Goal: Task Accomplishment & Management: Manage account settings

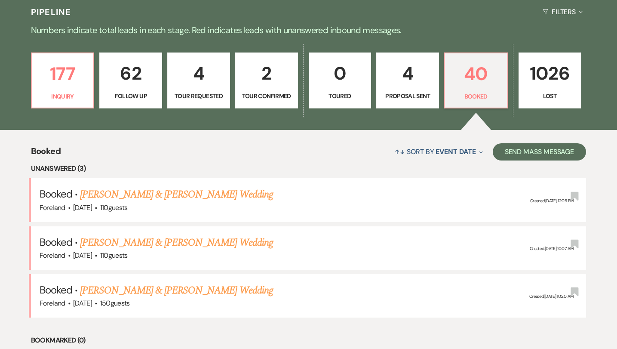
scroll to position [202, 0]
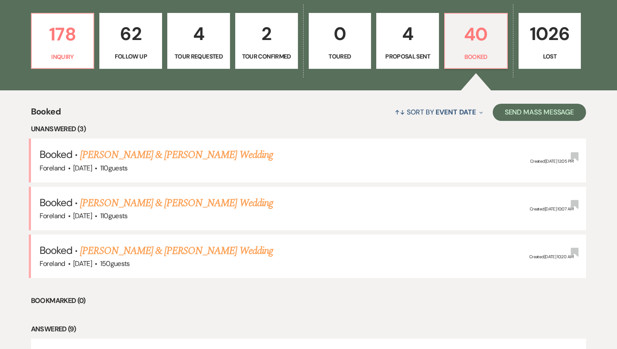
scroll to position [243, 0]
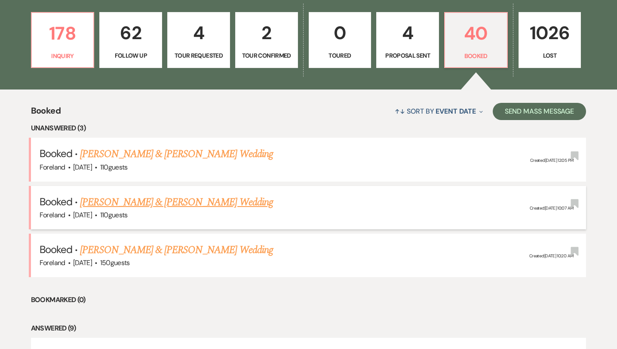
click at [178, 200] on link "[PERSON_NAME] & [PERSON_NAME] Wedding" at bounding box center [176, 201] width 193 height 15
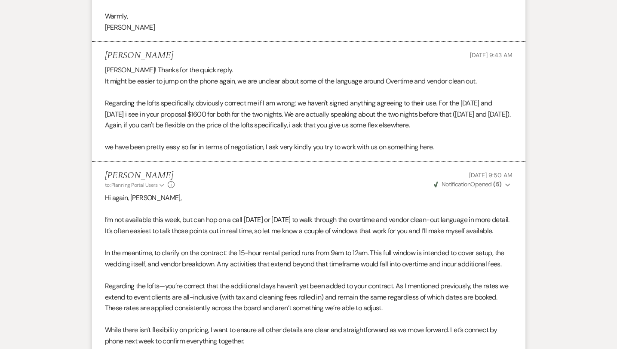
scroll to position [1154, 0]
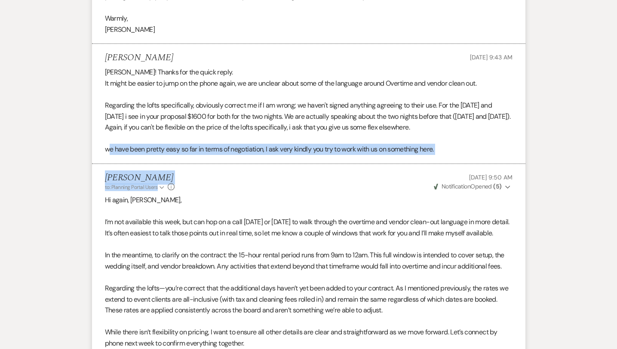
drag, startPoint x: 108, startPoint y: 133, endPoint x: 404, endPoint y: 145, distance: 295.4
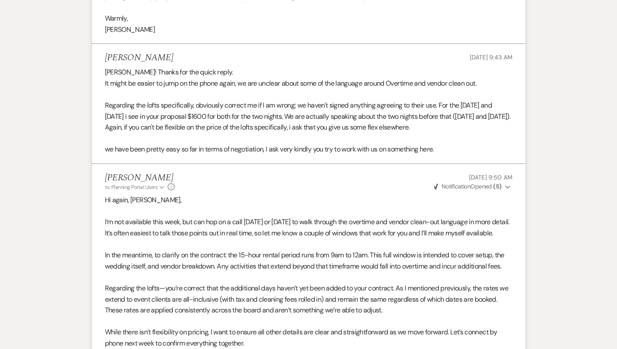
click at [396, 194] on p "Hi again, Bruno," at bounding box center [309, 199] width 408 height 11
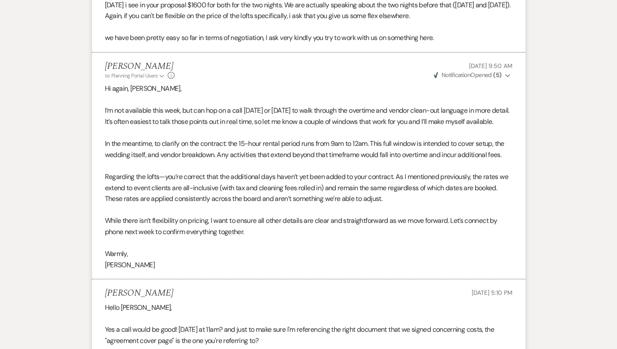
scroll to position [1265, 0]
click at [267, 220] on p "While there isn’t flexibility on pricing, I want to ensure all other details ar…" at bounding box center [309, 226] width 408 height 22
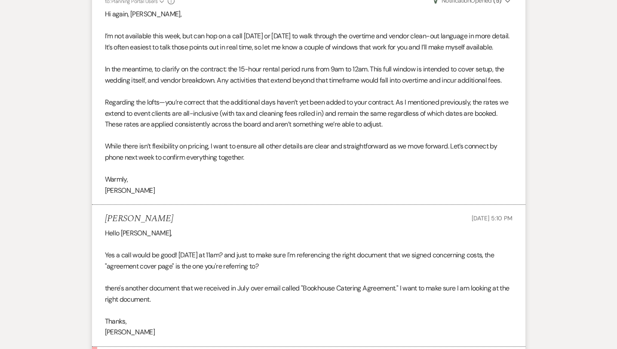
scroll to position [1340, 0]
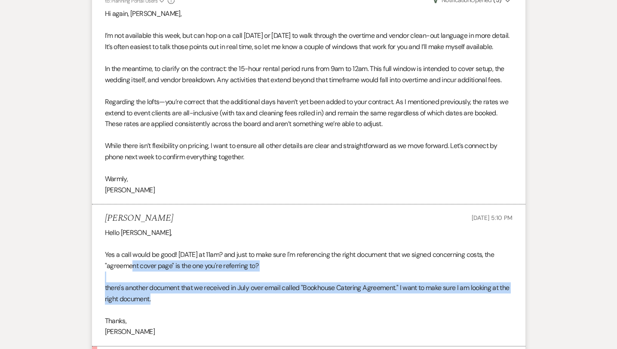
drag, startPoint x: 173, startPoint y: 284, endPoint x: 132, endPoint y: 247, distance: 54.5
click at [132, 247] on div "Hello Alexandra, Yes a call would be good! Monday at 11am? and just to make sur…" at bounding box center [309, 282] width 408 height 110
click at [298, 249] on p "Yes a call would be good! Monday at 11am? and just to make sure I'm referencing…" at bounding box center [309, 260] width 408 height 22
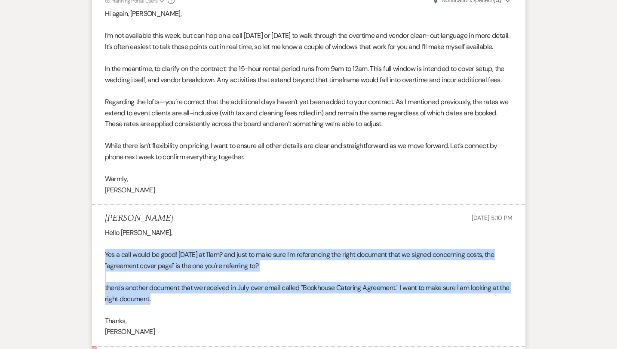
drag, startPoint x: 215, startPoint y: 284, endPoint x: 89, endPoint y: 241, distance: 132.8
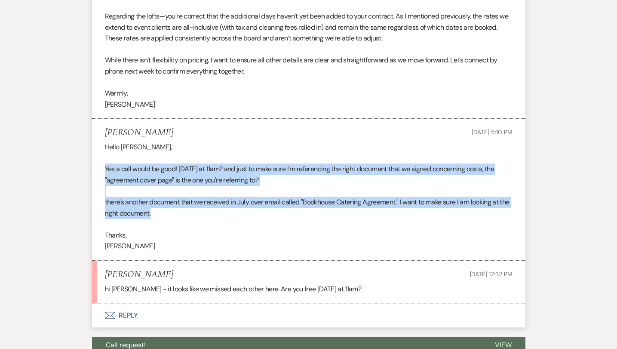
scroll to position [1426, 0]
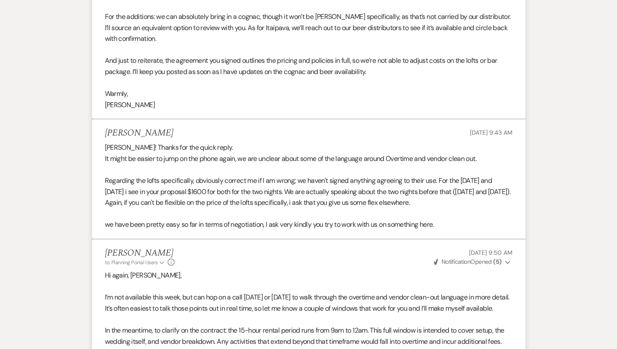
scroll to position [1081, 0]
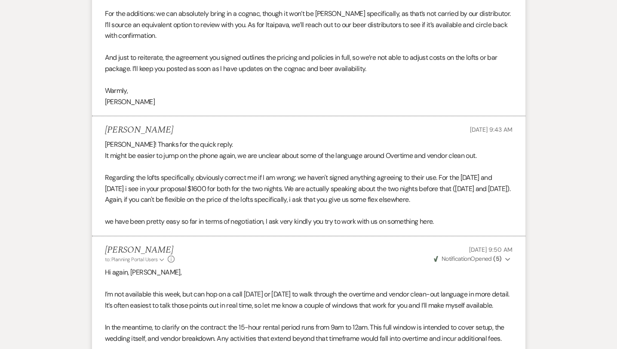
click at [564, 217] on div "Messages Tasks Payments Vendors Timeline Docs & Files Contacts Notes Event Mess…" at bounding box center [308, 159] width 617 height 2174
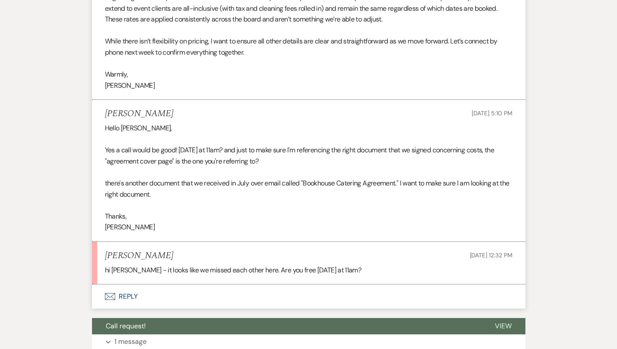
scroll to position [1445, 0]
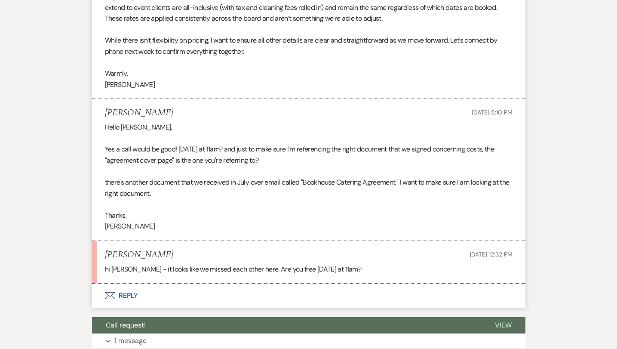
click at [120, 284] on button "Envelope Reply" at bounding box center [309, 296] width 434 height 24
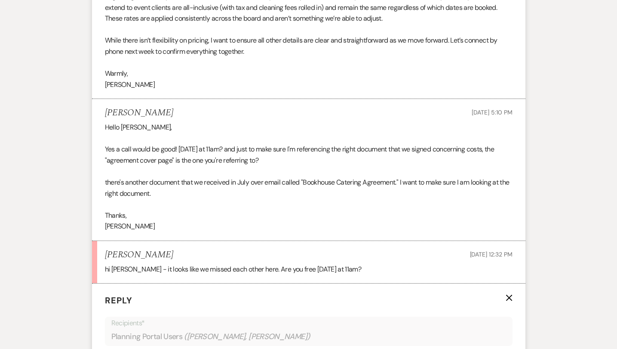
scroll to position [1626, 0]
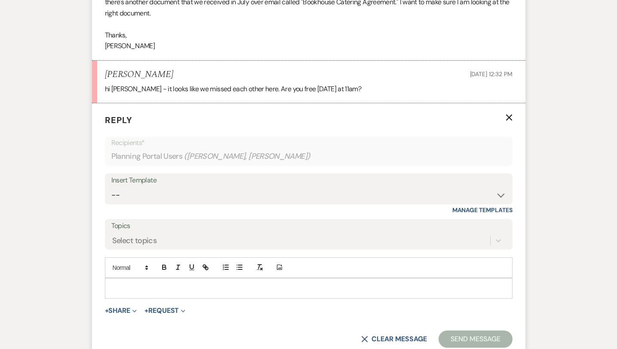
click at [122, 284] on p at bounding box center [309, 288] width 394 height 9
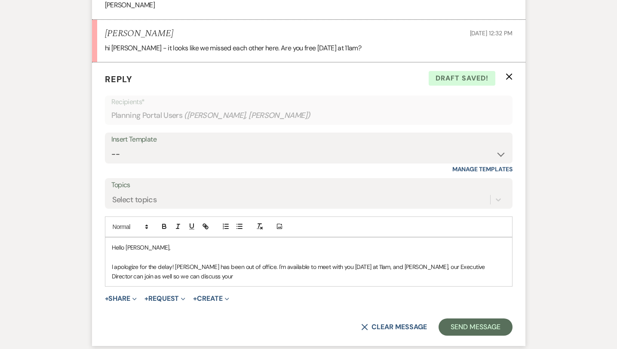
scroll to position [1671, 0]
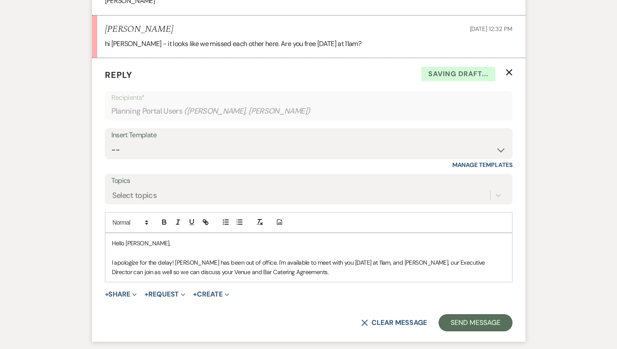
click at [388, 258] on p "I apologize for the delay! Alexandra has been out of office. I'm available to m…" at bounding box center [309, 267] width 394 height 19
drag, startPoint x: 396, startPoint y: 243, endPoint x: 379, endPoint y: 243, distance: 17.2
click at [379, 258] on p "I apologize for the delay! Alexandra has been out of office. I'm available to m…" at bounding box center [309, 267] width 394 height 19
click at [472, 258] on p "I apologize for the delay! Alexandra has been out of office. I'm available to m…" at bounding box center [309, 267] width 394 height 19
click at [444, 258] on p "I apologize for the delay! Alexandra has been out of office. I'm available to m…" at bounding box center [309, 267] width 394 height 19
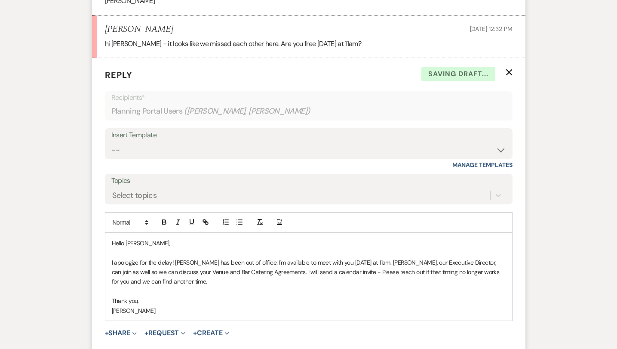
click at [261, 287] on p at bounding box center [309, 291] width 394 height 9
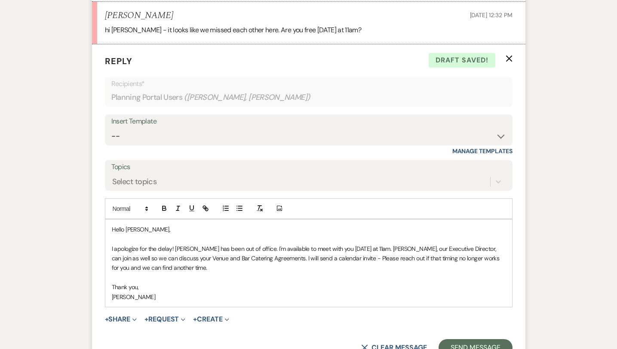
click at [259, 292] on p "[PERSON_NAME]" at bounding box center [309, 296] width 394 height 9
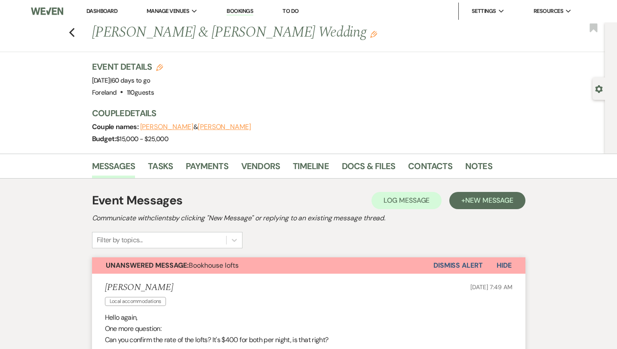
scroll to position [0, 0]
click at [431, 167] on link "Contacts" at bounding box center [430, 168] width 44 height 19
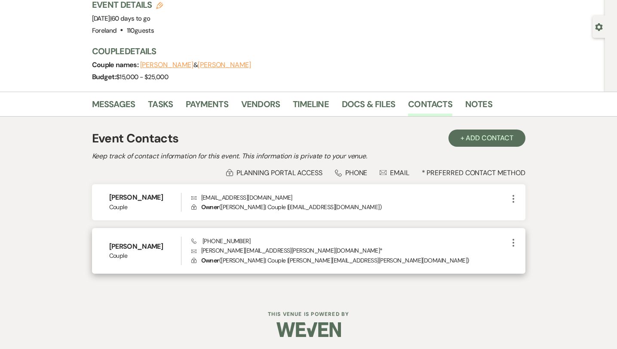
scroll to position [62, 0]
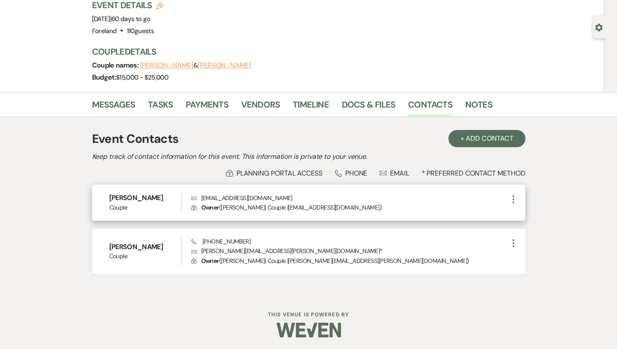
drag, startPoint x: 289, startPoint y: 207, endPoint x: 365, endPoint y: 206, distance: 75.7
click at [365, 206] on p "Lock Owner ( Bruno Marques | Couple | Marques.bruno.cs@gmail.com )" at bounding box center [349, 207] width 317 height 9
copy p "Marques.bruno.cs@gmail.com"
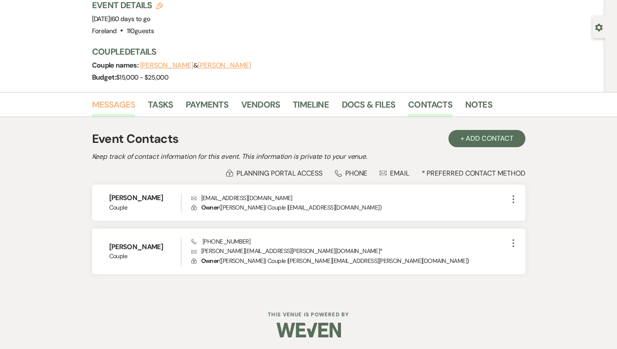
click at [108, 105] on link "Messages" at bounding box center [113, 107] width 43 height 19
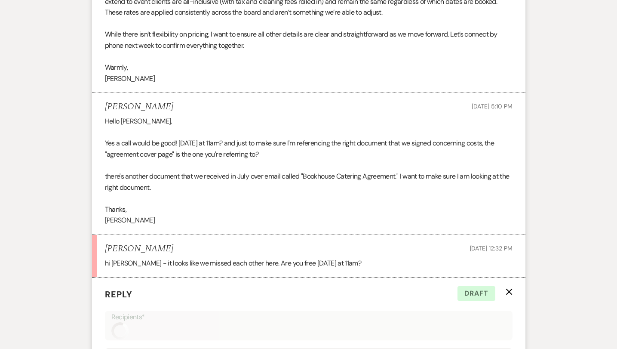
scroll to position [1695, 0]
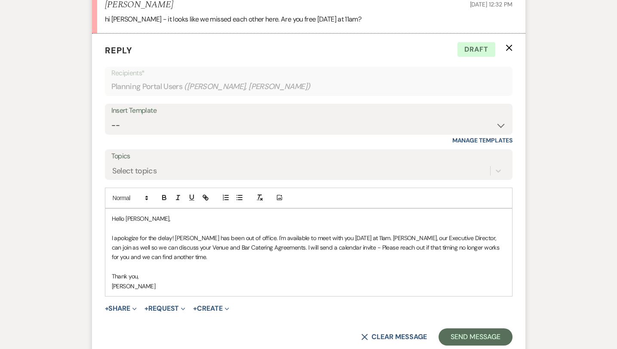
click at [215, 262] on p at bounding box center [309, 266] width 394 height 9
click at [223, 281] on p "[PERSON_NAME]" at bounding box center [309, 285] width 394 height 9
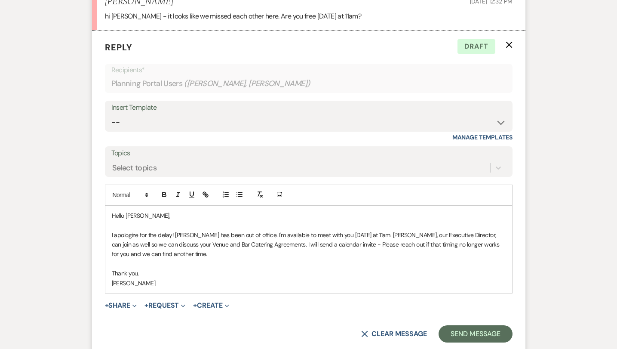
scroll to position [1700, 0]
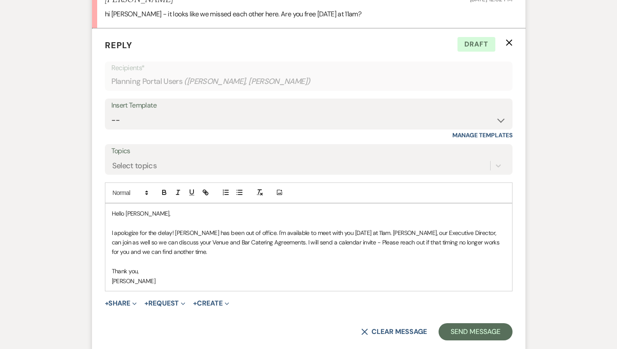
click at [262, 276] on p "[PERSON_NAME]" at bounding box center [309, 280] width 394 height 9
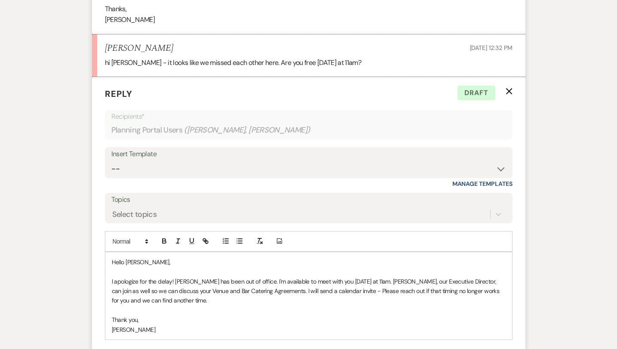
scroll to position [1702, 0]
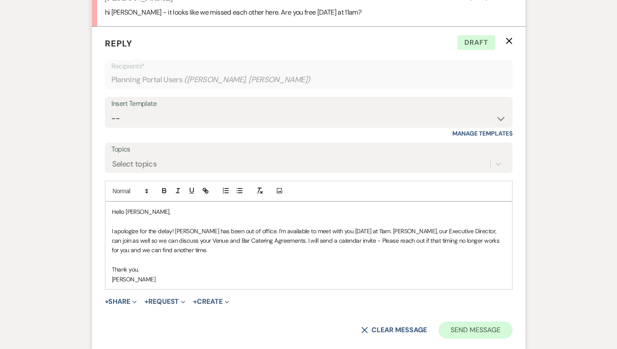
click at [477, 321] on button "Send Message" at bounding box center [476, 329] width 74 height 17
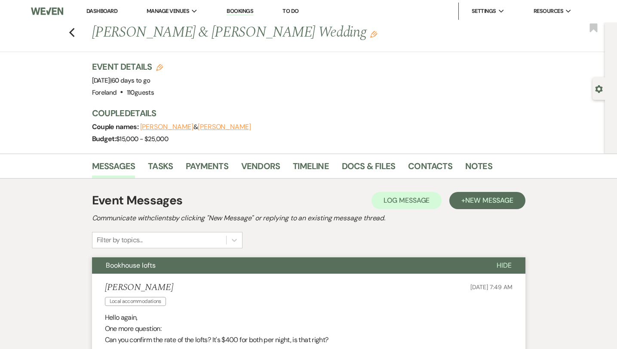
scroll to position [0, 0]
click at [70, 31] on icon "Previous" at bounding box center [72, 33] width 6 height 10
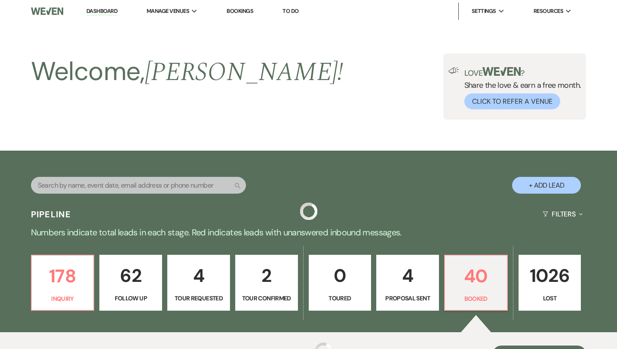
scroll to position [243, 0]
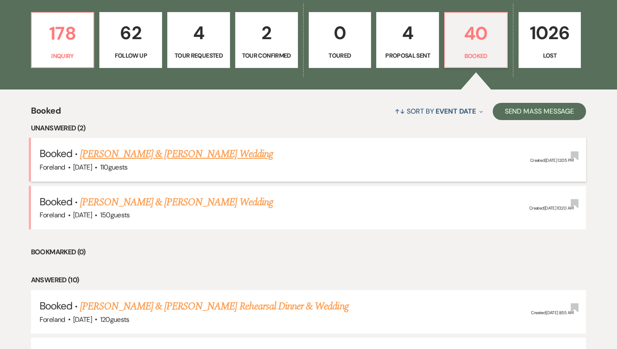
click at [169, 151] on link "[PERSON_NAME] & [PERSON_NAME] Wedding" at bounding box center [176, 153] width 193 height 15
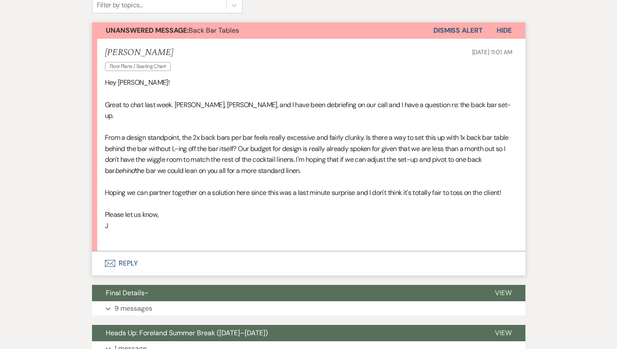
scroll to position [117, 0]
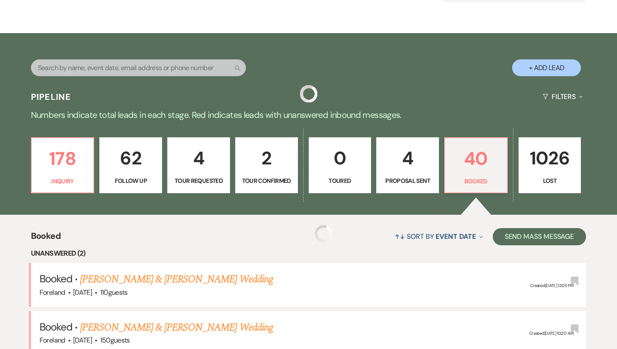
scroll to position [243, 0]
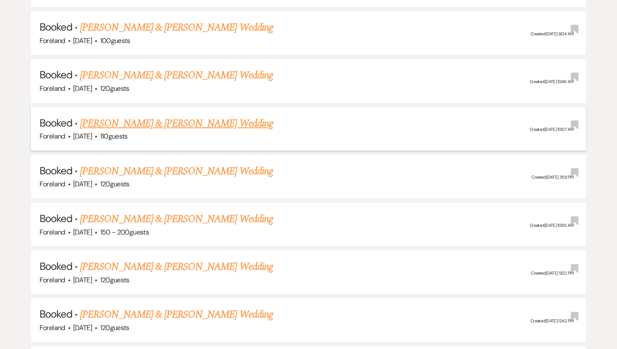
click at [213, 118] on link "[PERSON_NAME] & [PERSON_NAME] Wedding" at bounding box center [176, 123] width 193 height 15
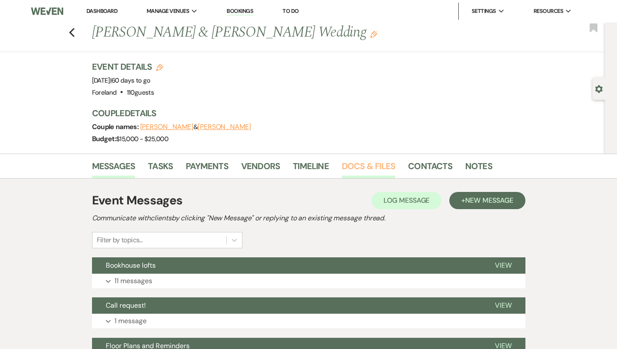
click at [388, 163] on link "Docs & Files" at bounding box center [368, 168] width 53 height 19
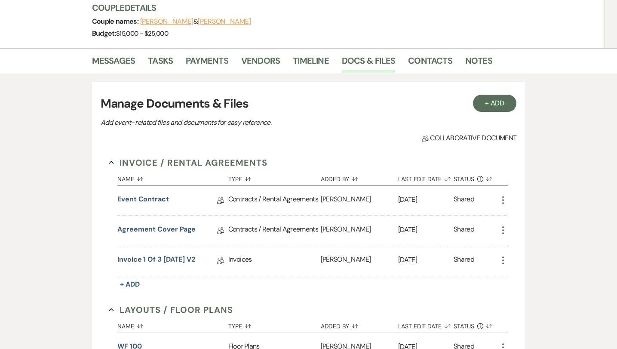
scroll to position [113, 0]
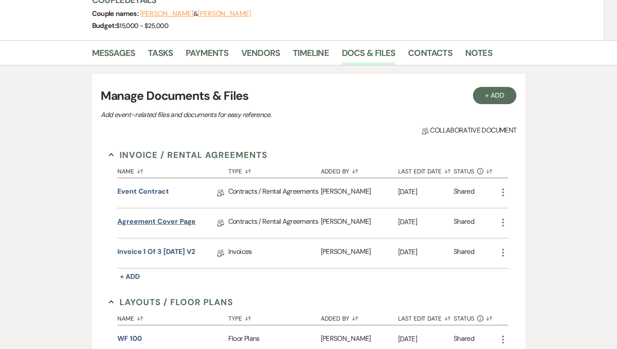
click at [165, 222] on link "Agreement Cover Page" at bounding box center [156, 222] width 78 height 13
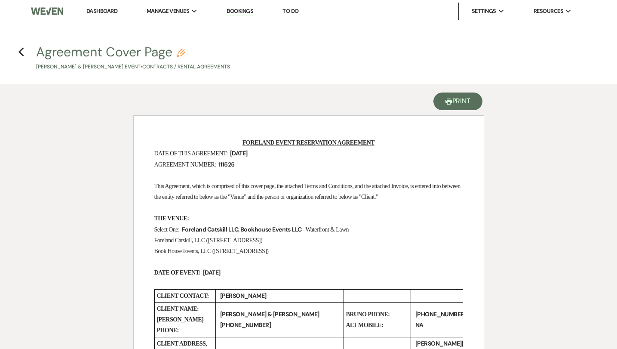
click at [463, 99] on button "Printer Print" at bounding box center [458, 102] width 49 height 18
click at [19, 47] on icon "Previous" at bounding box center [21, 52] width 6 height 10
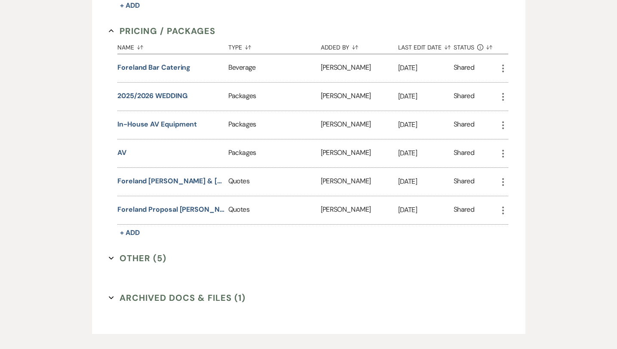
scroll to position [589, 0]
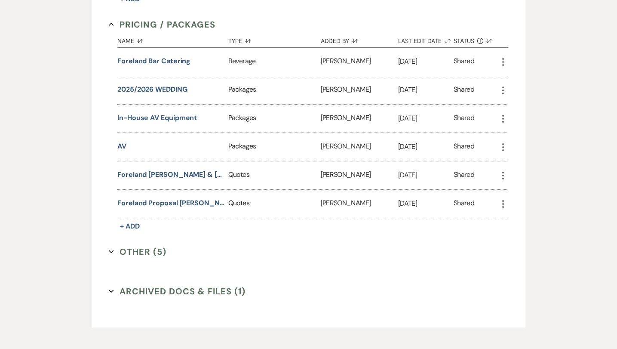
click at [111, 289] on icon "Expand" at bounding box center [111, 291] width 5 height 5
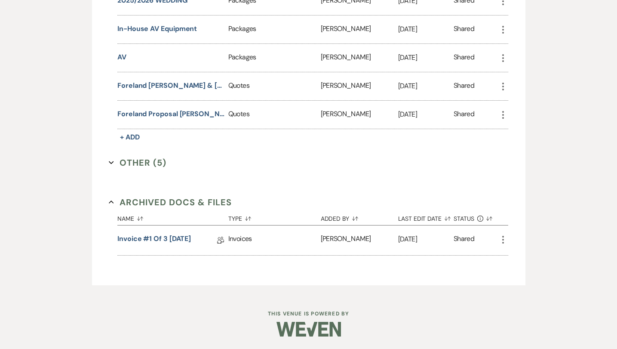
scroll to position [678, 0]
click at [151, 237] on link "Invoice #1 of 3 12-23-2024" at bounding box center [154, 240] width 74 height 13
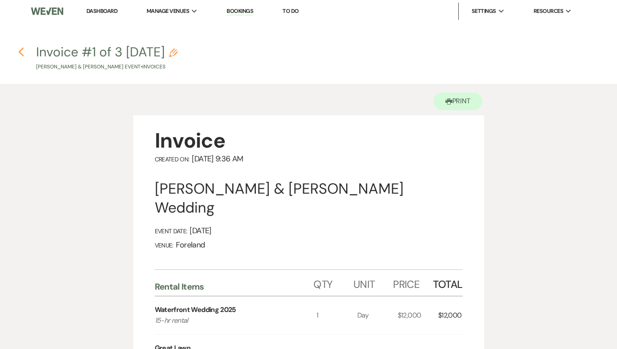
click at [22, 53] on icon "Previous" at bounding box center [21, 52] width 6 height 10
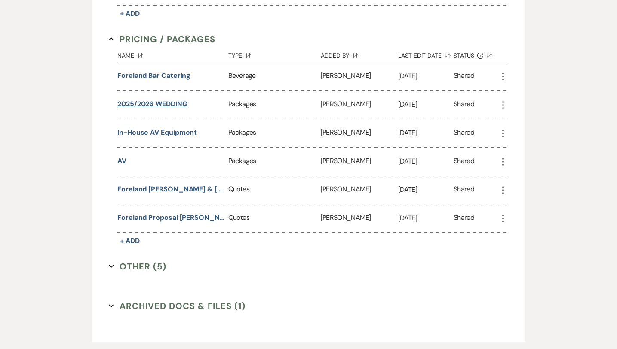
scroll to position [560, 0]
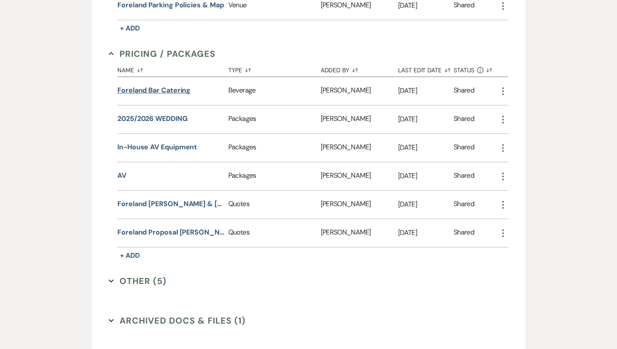
click at [182, 90] on button "Foreland Bar Catering" at bounding box center [153, 90] width 73 height 10
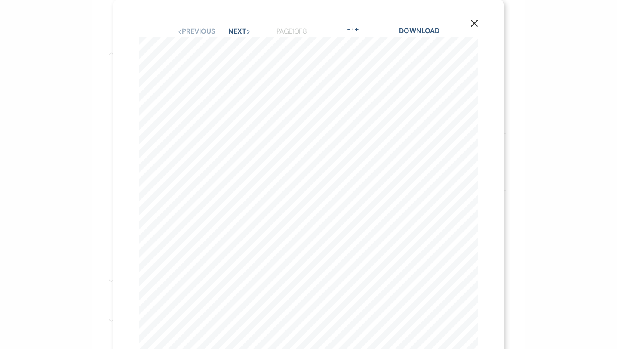
scroll to position [0, 0]
click at [476, 24] on icon "X" at bounding box center [475, 23] width 8 height 8
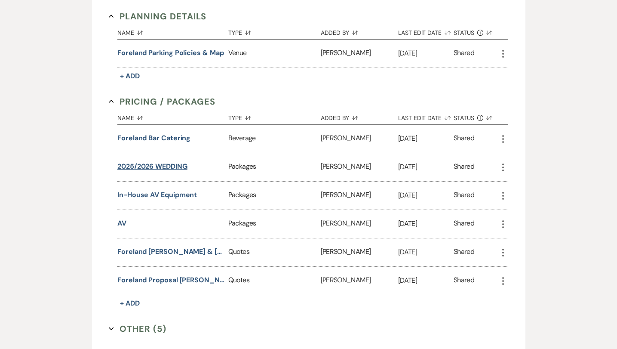
scroll to position [513, 0]
click at [152, 138] on button "Foreland Bar Catering" at bounding box center [153, 138] width 73 height 10
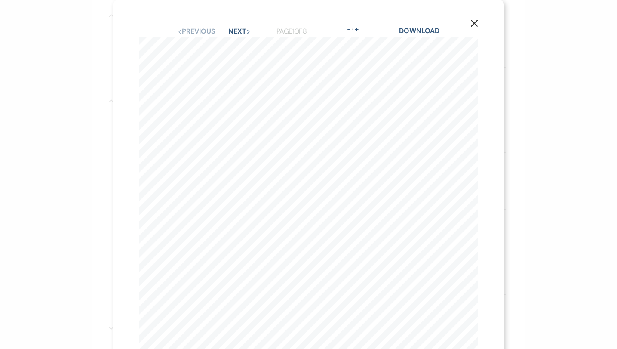
click at [478, 21] on use "button" at bounding box center [474, 23] width 7 height 7
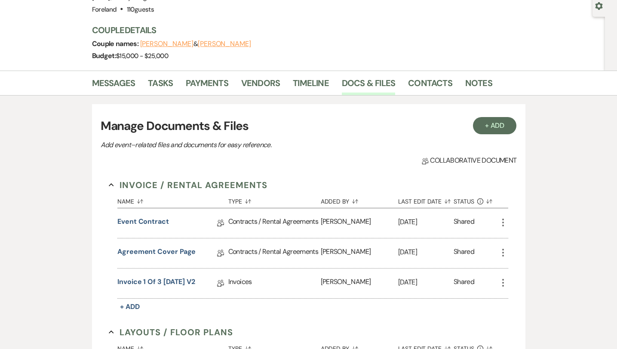
scroll to position [175, 0]
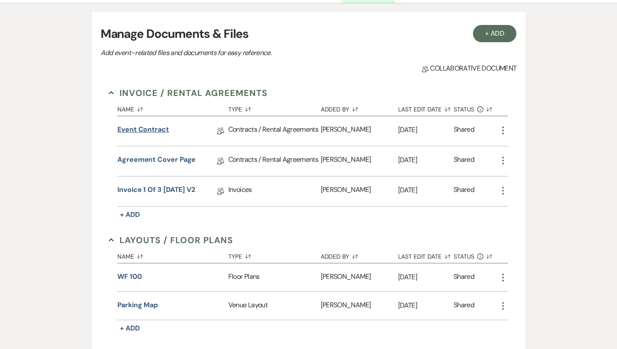
click at [149, 129] on link "Event Contract" at bounding box center [143, 130] width 52 height 13
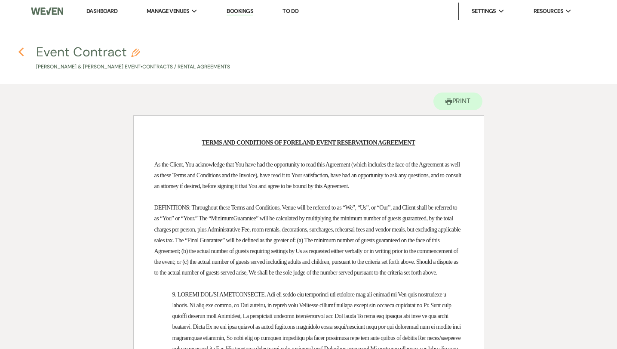
click at [23, 48] on use "button" at bounding box center [22, 51] width 6 height 9
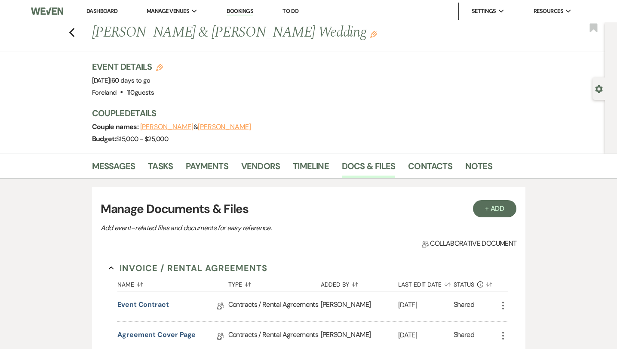
scroll to position [175, 0]
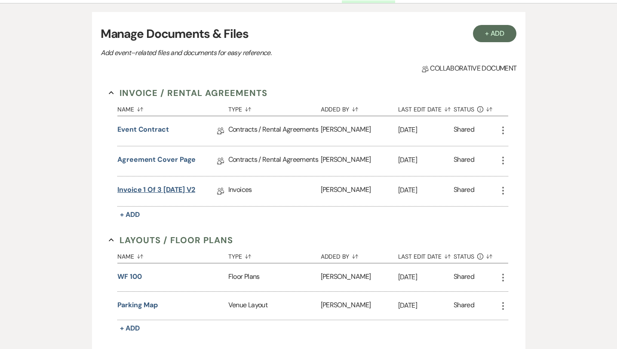
click at [155, 187] on link "Invoice 1 of 3 12-31-2024 V2" at bounding box center [156, 191] width 78 height 13
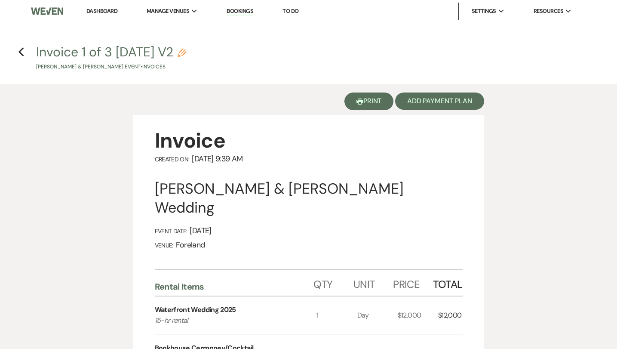
click at [370, 105] on button "Printer Print" at bounding box center [369, 102] width 49 height 18
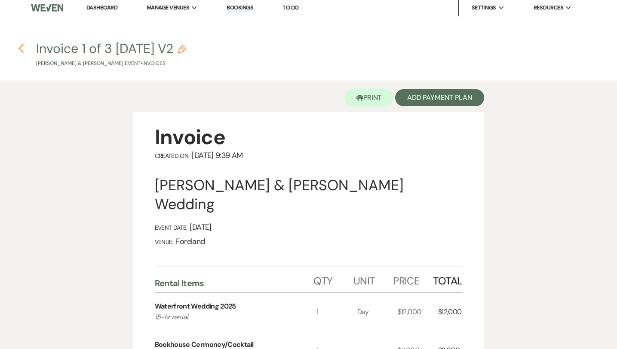
click at [20, 45] on icon "Previous" at bounding box center [21, 48] width 6 height 10
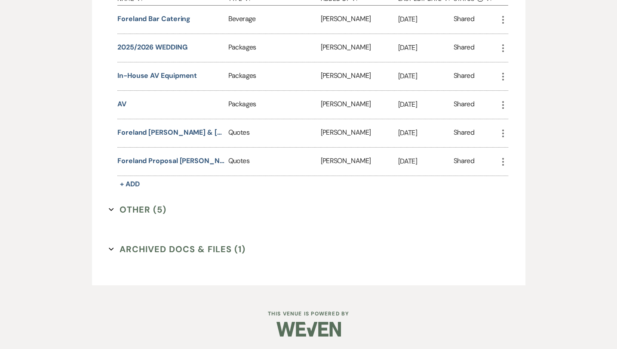
scroll to position [631, 0]
click at [192, 132] on button "Foreland Bruno Marques & Myra Manning's Wedding" at bounding box center [171, 133] width 108 height 10
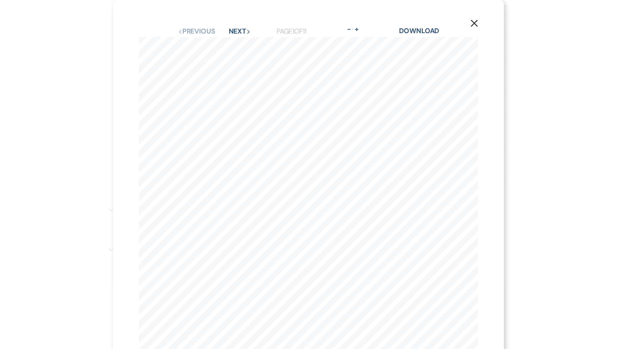
click at [475, 22] on use "button" at bounding box center [474, 23] width 7 height 7
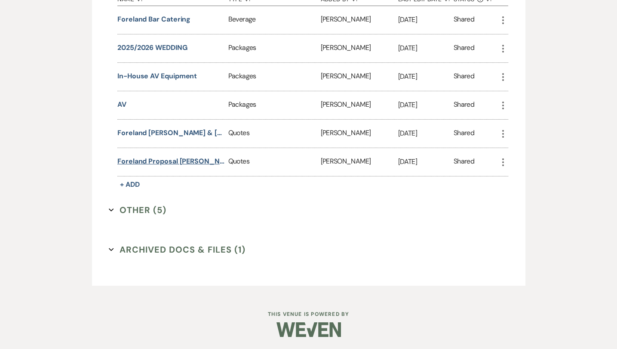
click at [172, 160] on button "Foreland Proposal Bruno Marques & Myra Manning's Wedding" at bounding box center [171, 161] width 108 height 10
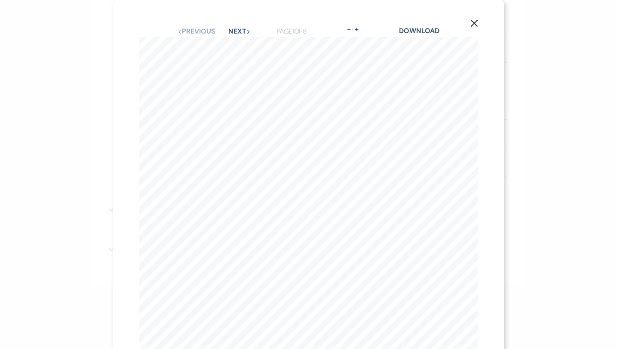
click at [478, 21] on icon "X" at bounding box center [475, 23] width 8 height 8
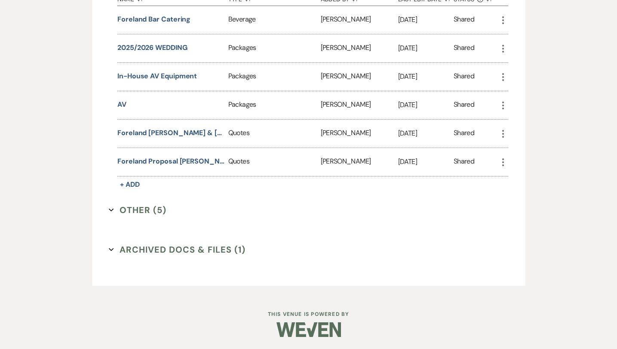
click at [148, 212] on button "Other (5) Expand" at bounding box center [138, 210] width 58 height 13
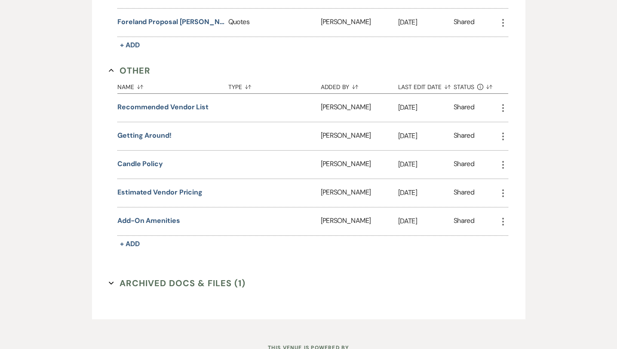
scroll to position [778, 0]
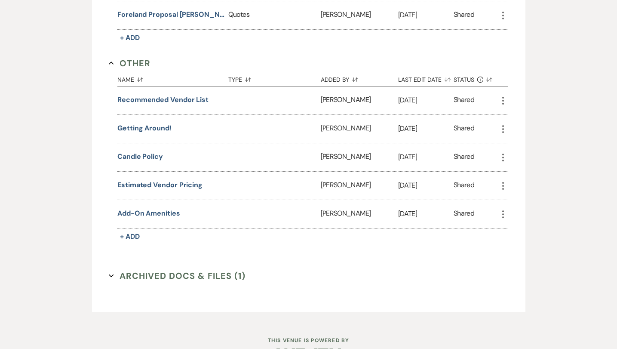
click at [219, 277] on button "Archived Docs & Files (1) Expand" at bounding box center [177, 275] width 137 height 13
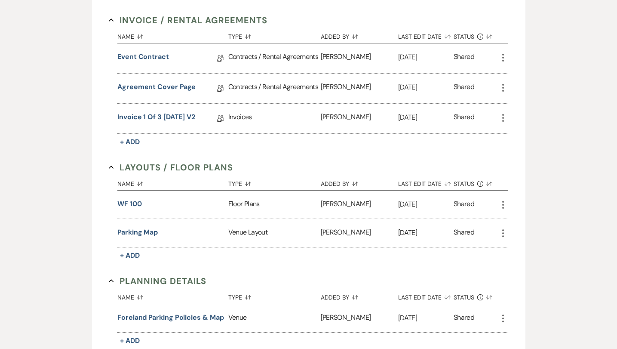
scroll to position [18, 0]
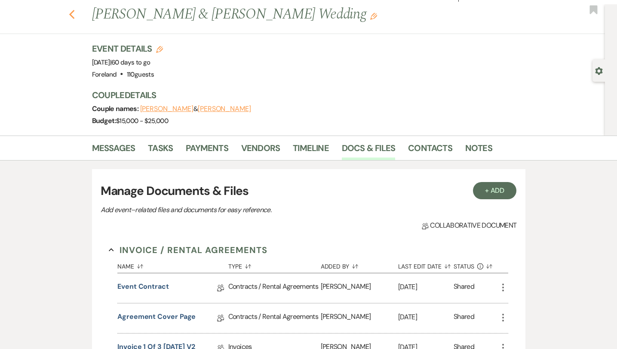
click at [72, 12] on use "button" at bounding box center [72, 14] width 6 height 9
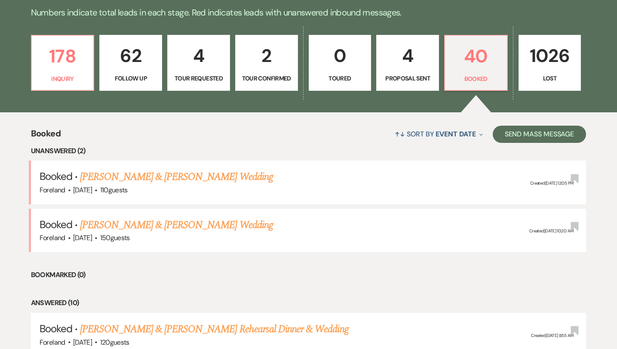
scroll to position [230, 0]
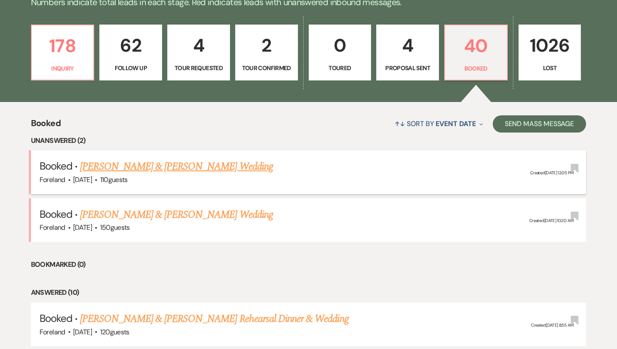
click at [122, 165] on link "[PERSON_NAME] & [PERSON_NAME] Wedding" at bounding box center [176, 166] width 193 height 15
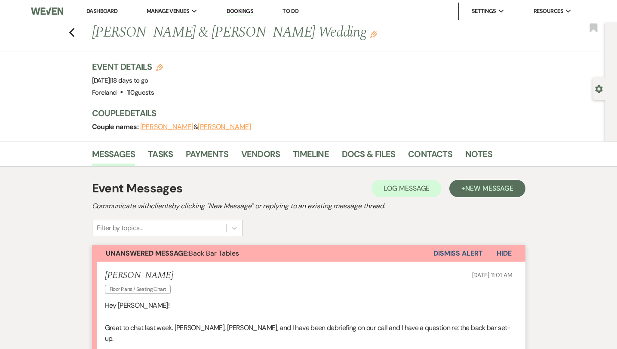
click at [76, 29] on div "Previous Samantha Isaacs & Elijah Rogers Wedding Edit Bookmark" at bounding box center [301, 37] width 610 height 30
click at [73, 31] on use "button" at bounding box center [72, 32] width 6 height 9
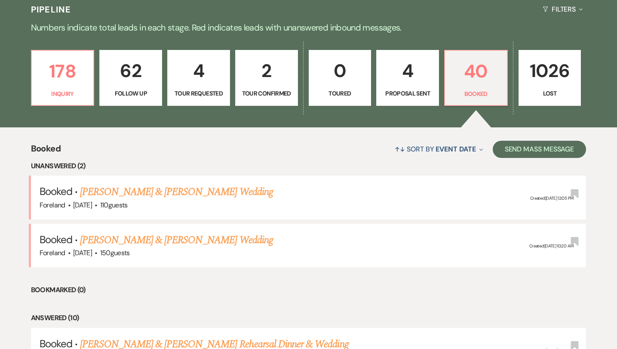
scroll to position [211, 0]
